Goal: Navigation & Orientation: Find specific page/section

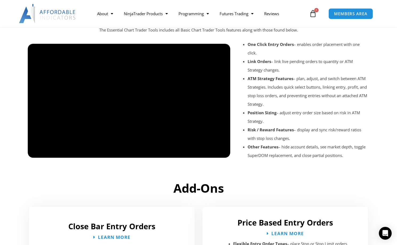
scroll to position [457, 0]
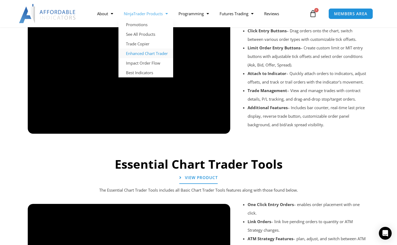
click at [153, 53] on link "Enhanced Chart Trader" at bounding box center [146, 54] width 55 height 10
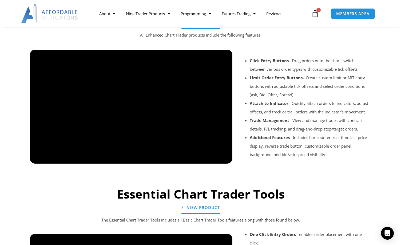
scroll to position [457, 0]
